Goal: Task Accomplishment & Management: Use online tool/utility

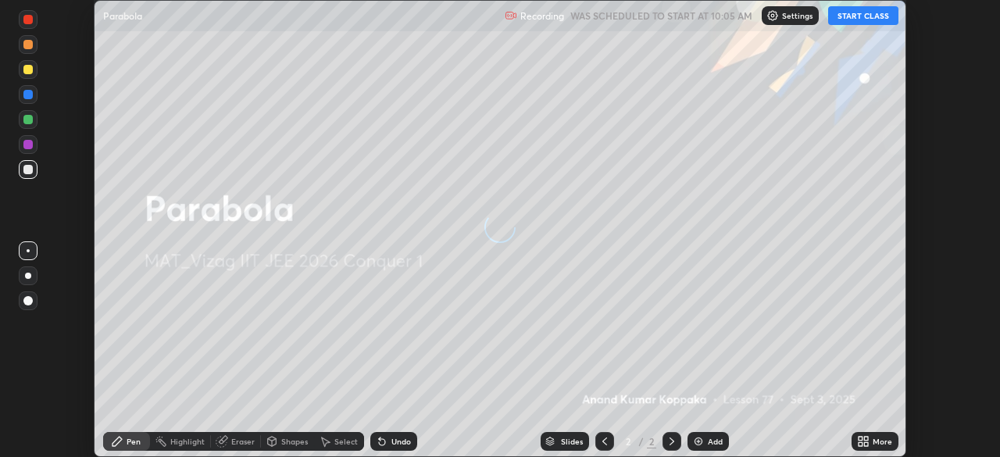
scroll to position [457, 1000]
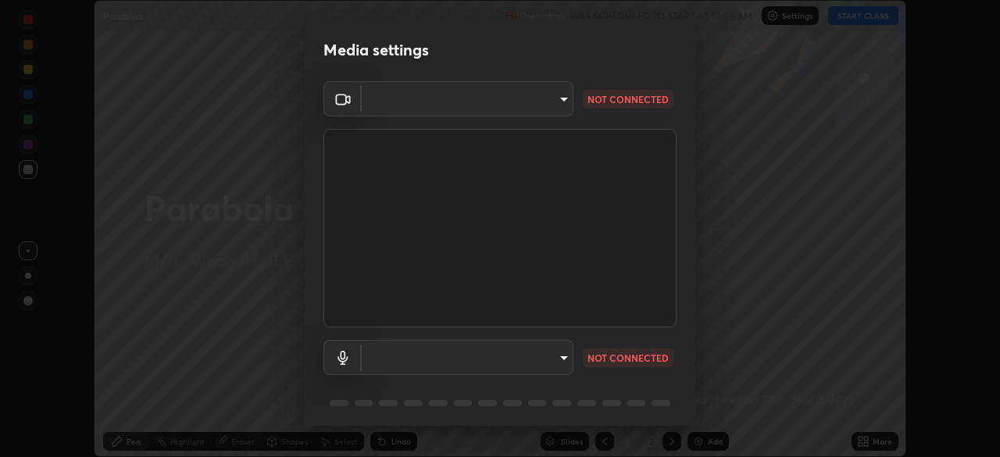
type input "e22b31622504561304a1b81eff57d23c6261876020de6d080eb4e3537e1d0af1"
type input "73dedaee562375ed357dad274de4f576079bcdae5b7e94905a971ffb8c244226"
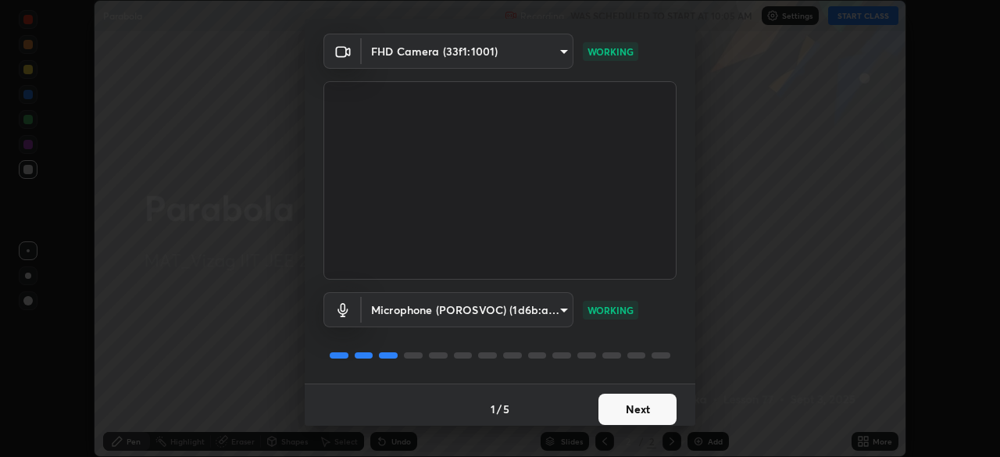
scroll to position [55, 0]
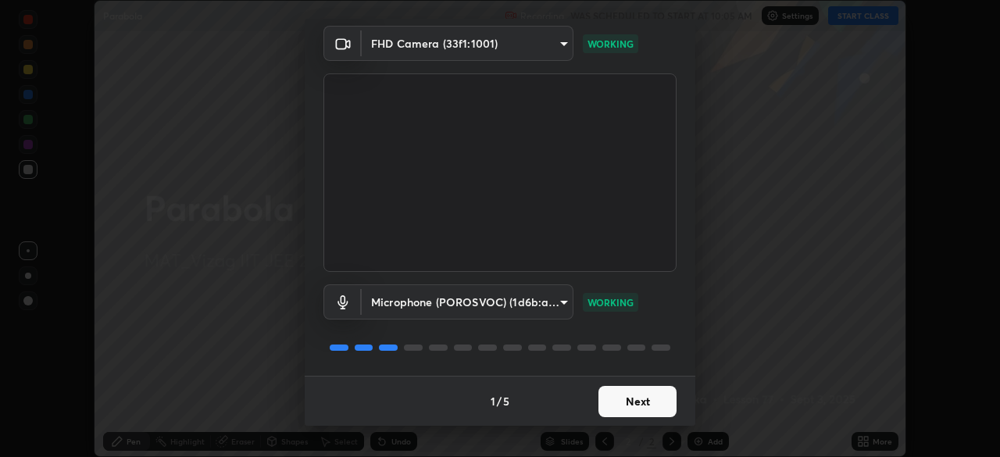
click at [640, 398] on button "Next" at bounding box center [637, 401] width 78 height 31
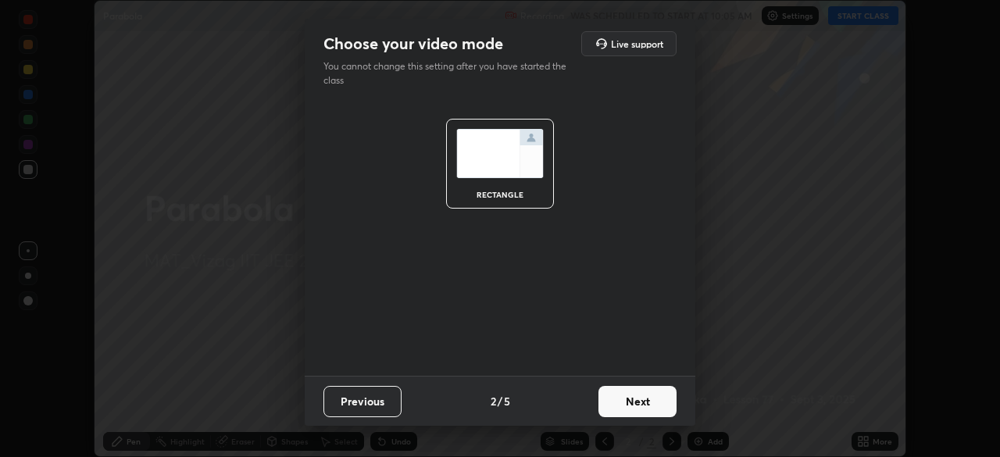
scroll to position [0, 0]
click at [649, 401] on button "Next" at bounding box center [637, 401] width 78 height 31
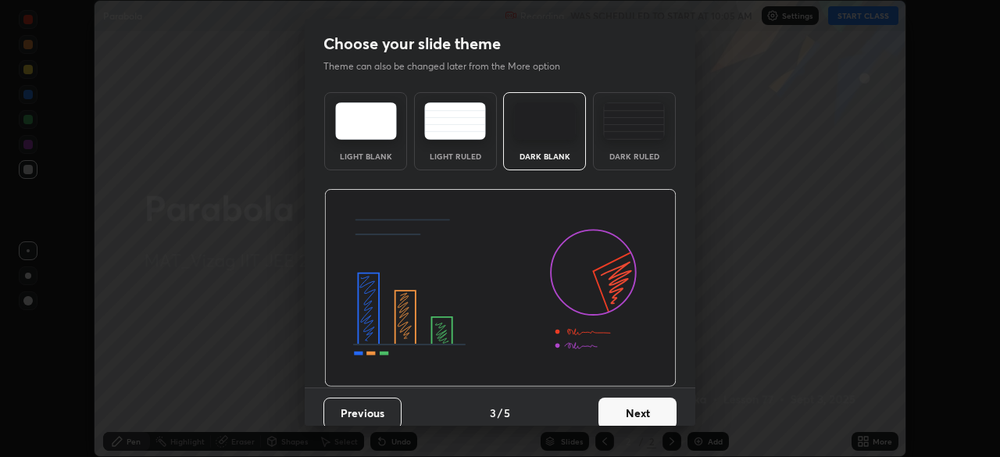
click at [641, 153] on div "Dark Ruled" at bounding box center [634, 156] width 62 height 8
click at [660, 414] on button "Next" at bounding box center [637, 412] width 78 height 31
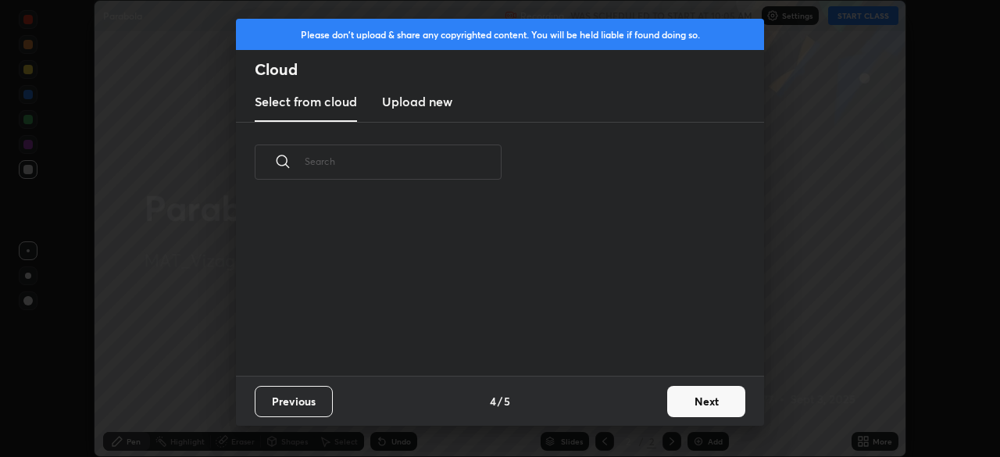
click at [692, 402] on button "Next" at bounding box center [706, 401] width 78 height 31
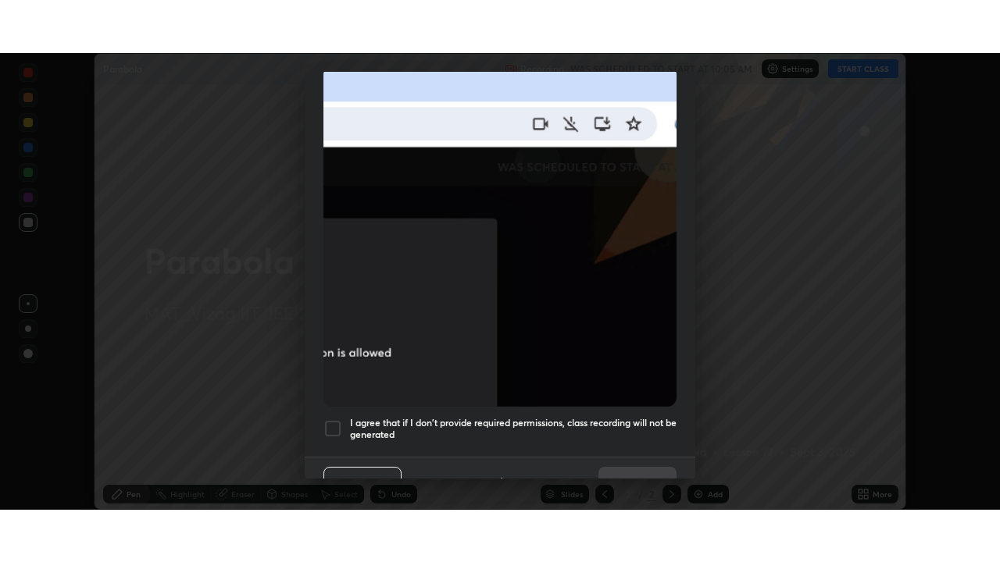
scroll to position [374, 0]
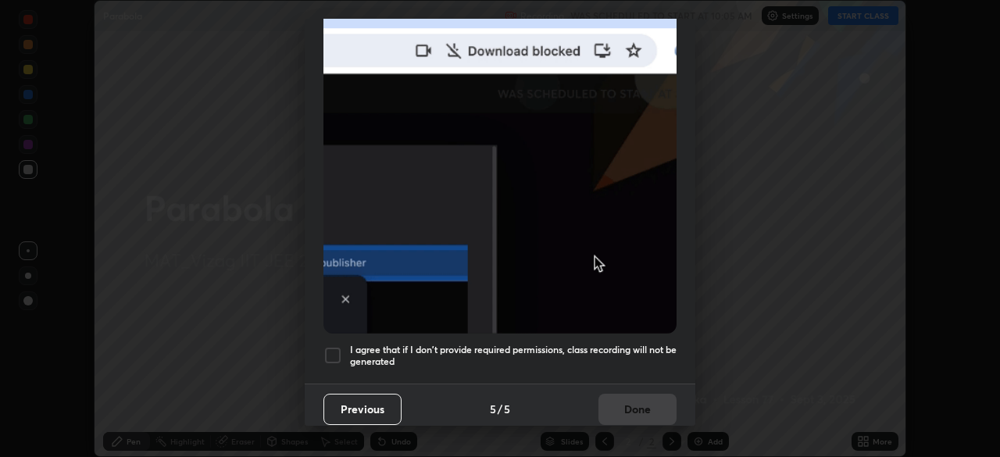
click at [601, 350] on h5 "I agree that if I don't provide required permissions, class recording will not …" at bounding box center [513, 356] width 326 height 24
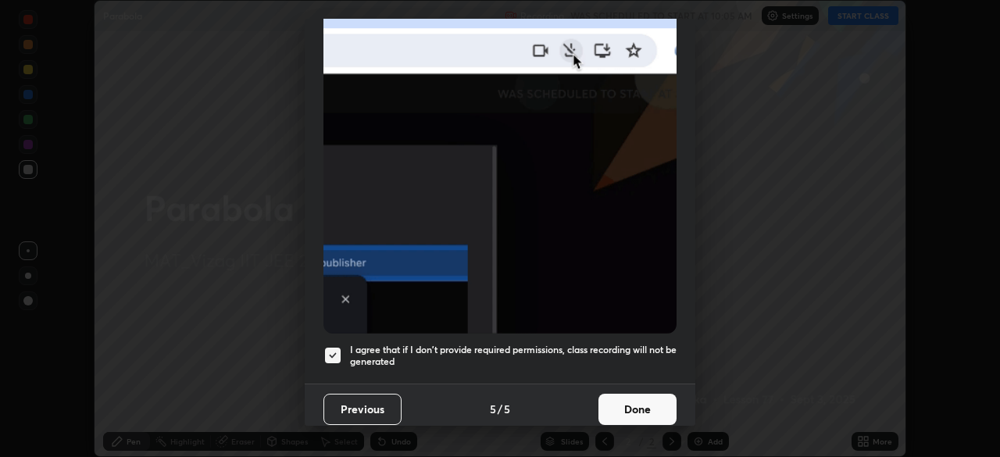
click at [628, 403] on button "Done" at bounding box center [637, 409] width 78 height 31
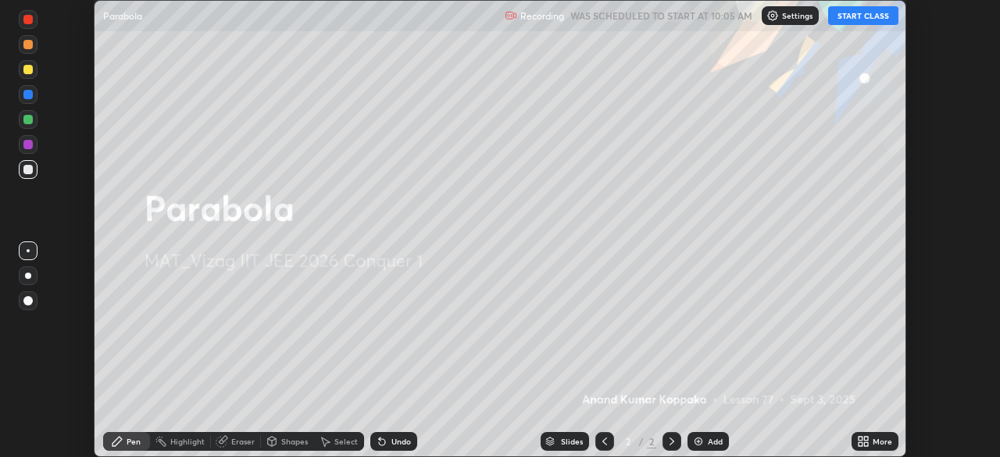
click at [866, 16] on button "START CLASS" at bounding box center [863, 15] width 70 height 19
click at [865, 438] on icon at bounding box center [866, 439] width 4 height 4
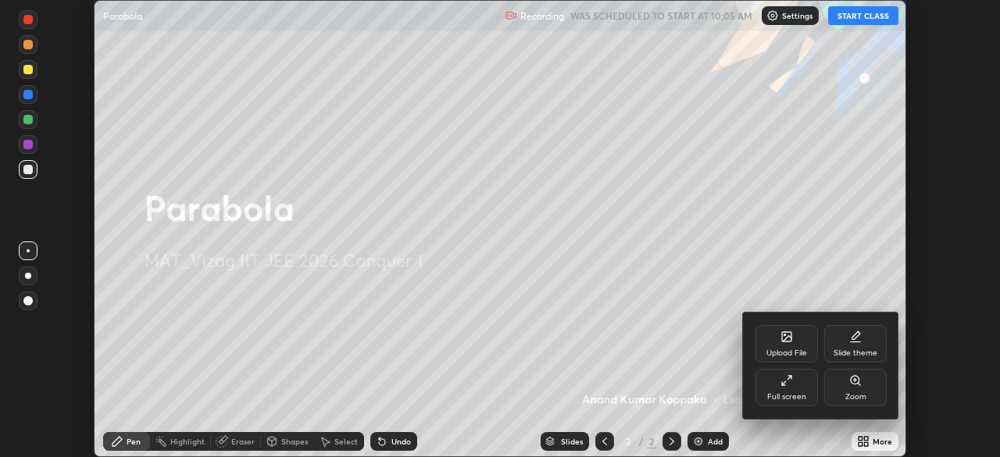
click at [782, 386] on icon at bounding box center [786, 380] width 12 height 12
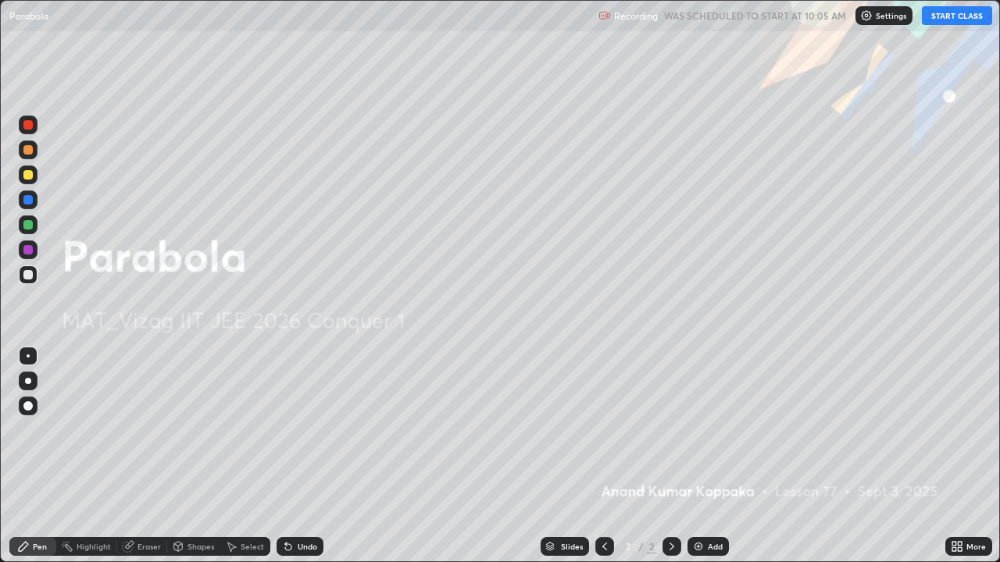
scroll to position [562, 1000]
click at [34, 384] on div at bounding box center [28, 381] width 19 height 19
